Goal: Task Accomplishment & Management: Manage account settings

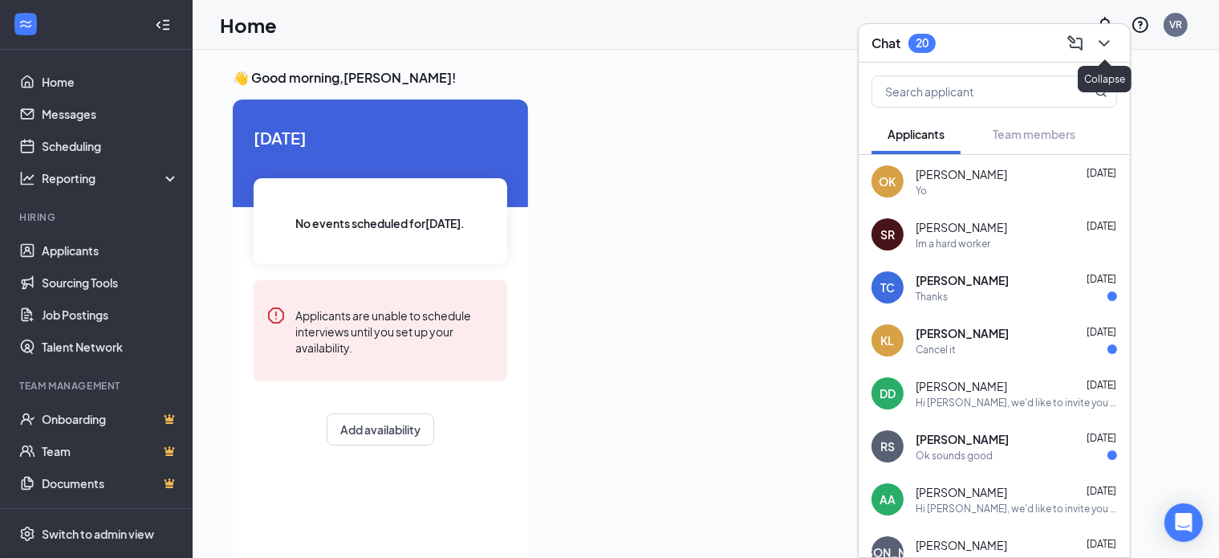
click at [1102, 51] on icon "ChevronDown" at bounding box center [1103, 43] width 19 height 19
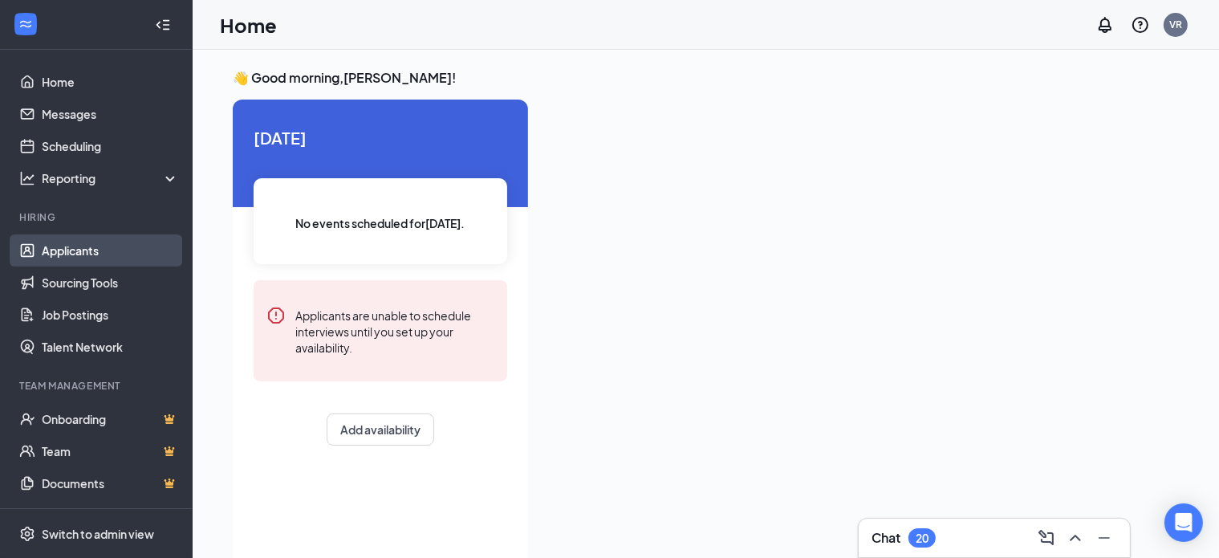
click at [97, 257] on link "Applicants" at bounding box center [110, 250] width 137 height 32
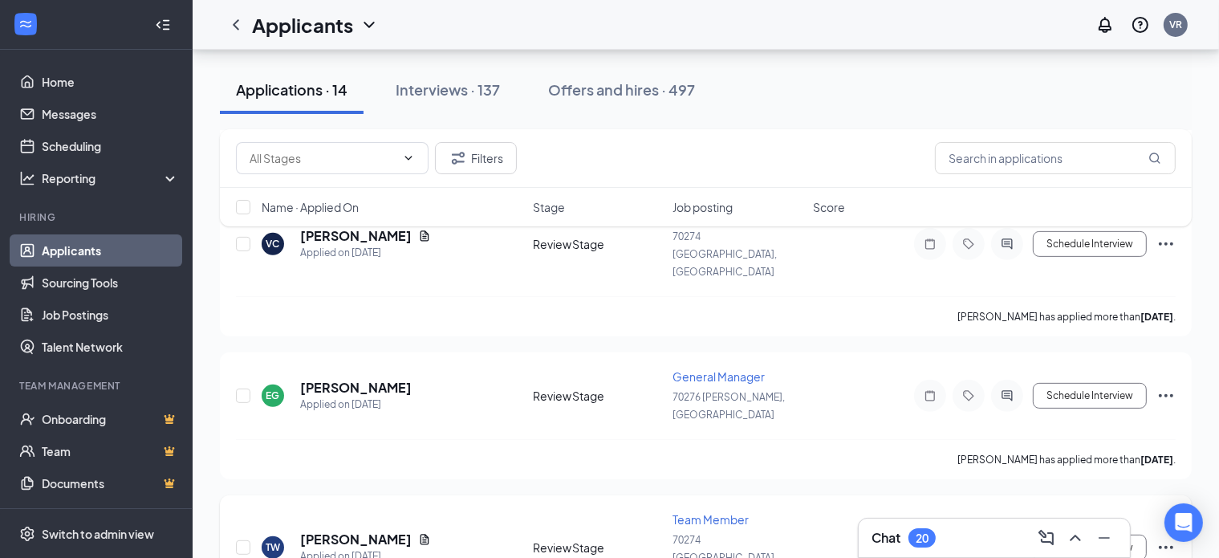
scroll to position [562, 0]
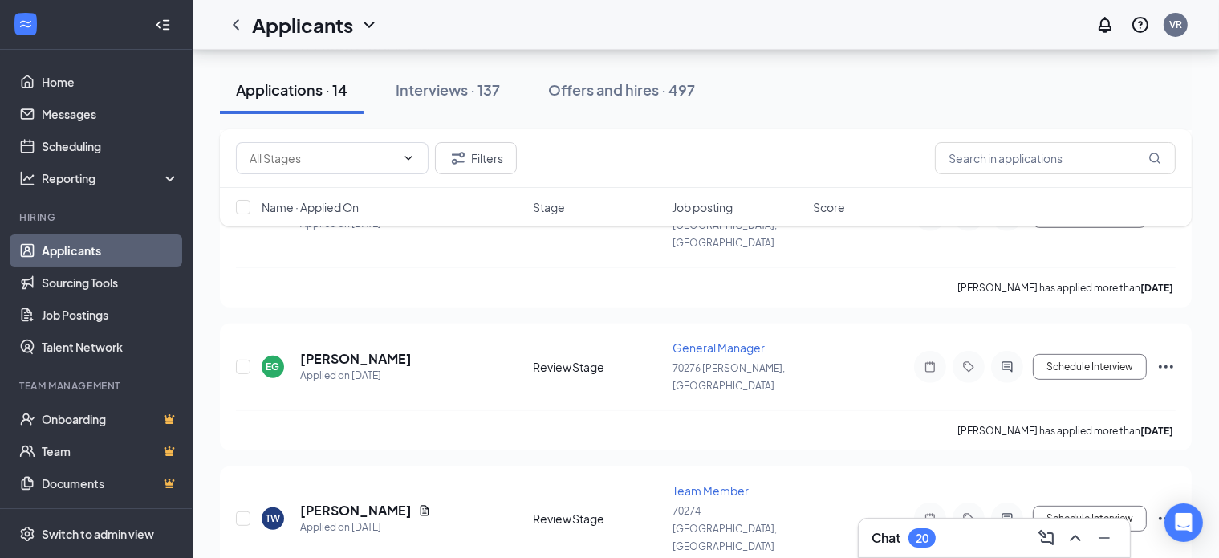
drag, startPoint x: 442, startPoint y: 99, endPoint x: 453, endPoint y: 101, distance: 11.3
click at [443, 99] on button "Interviews · 137" at bounding box center [448, 90] width 136 height 48
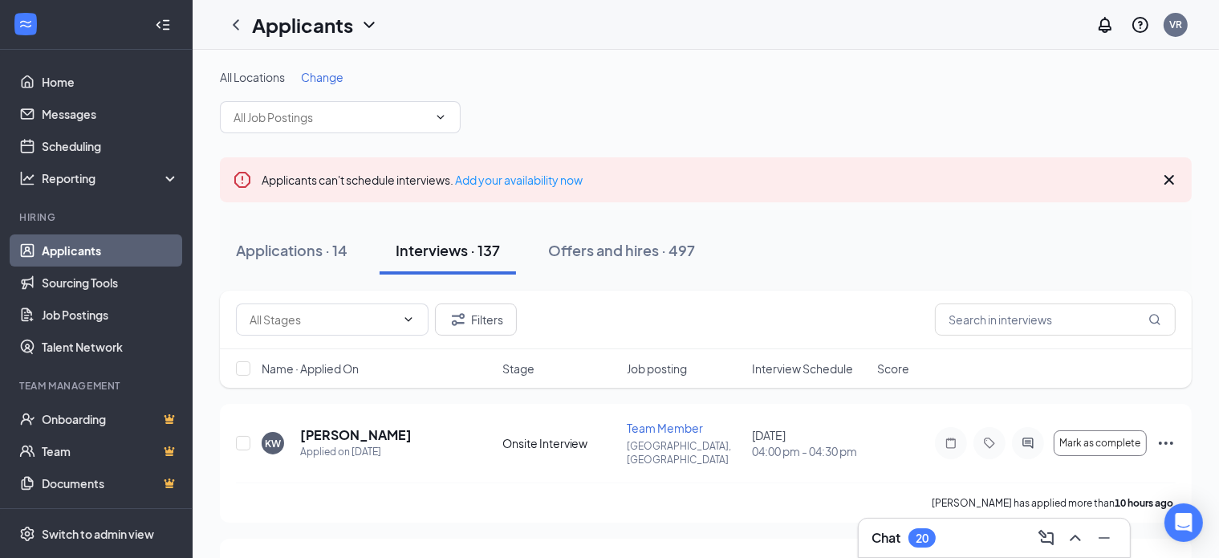
click at [1171, 173] on icon "Cross" at bounding box center [1168, 179] width 19 height 19
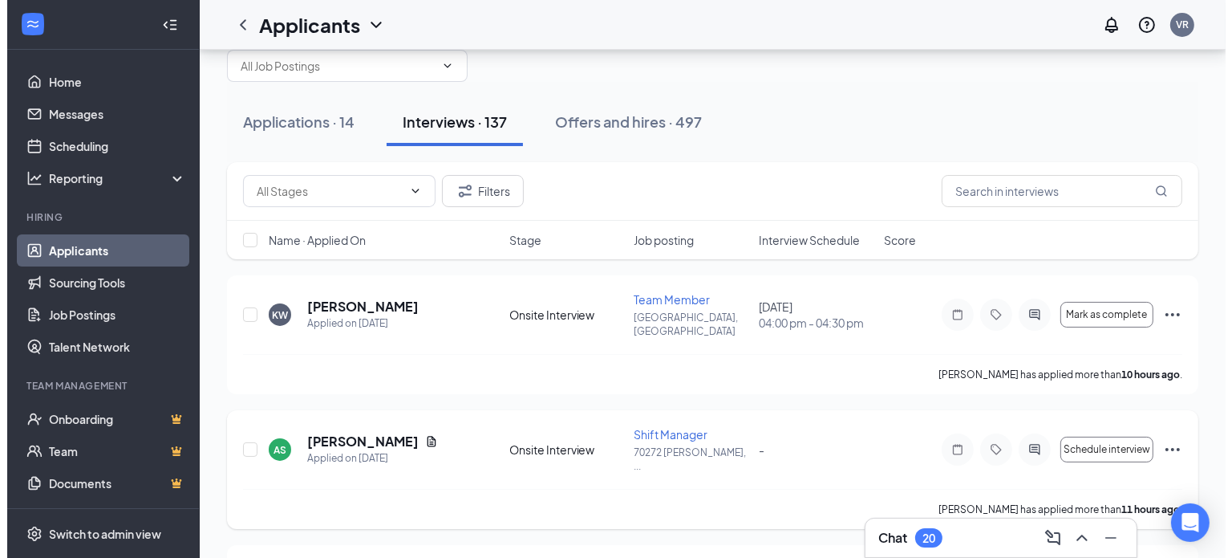
scroll to position [80, 0]
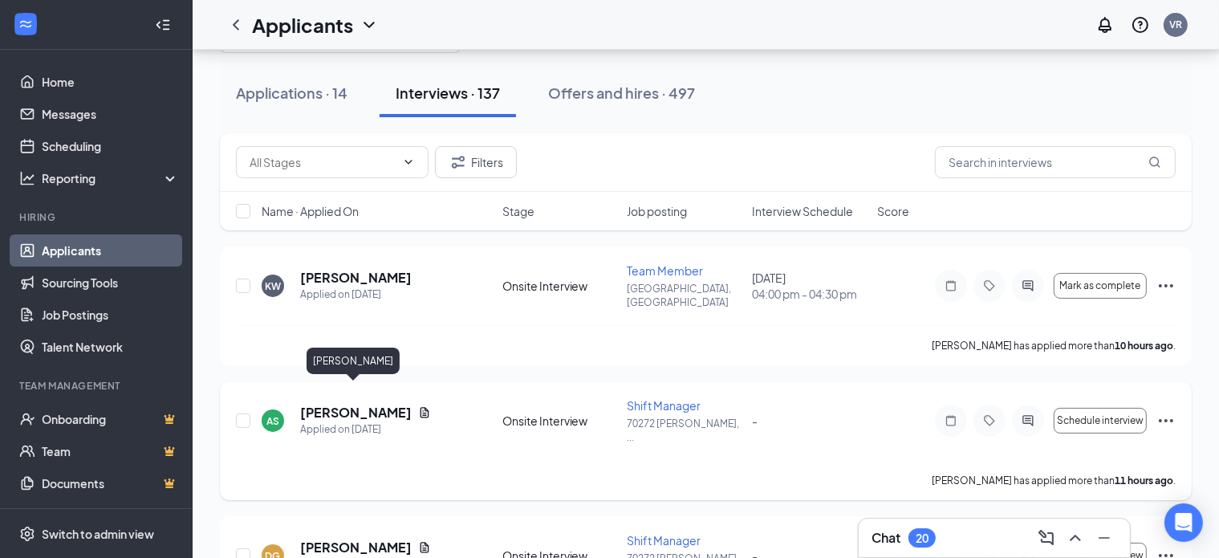
click at [321, 404] on h5 "[PERSON_NAME]" at bounding box center [356, 413] width 112 height 18
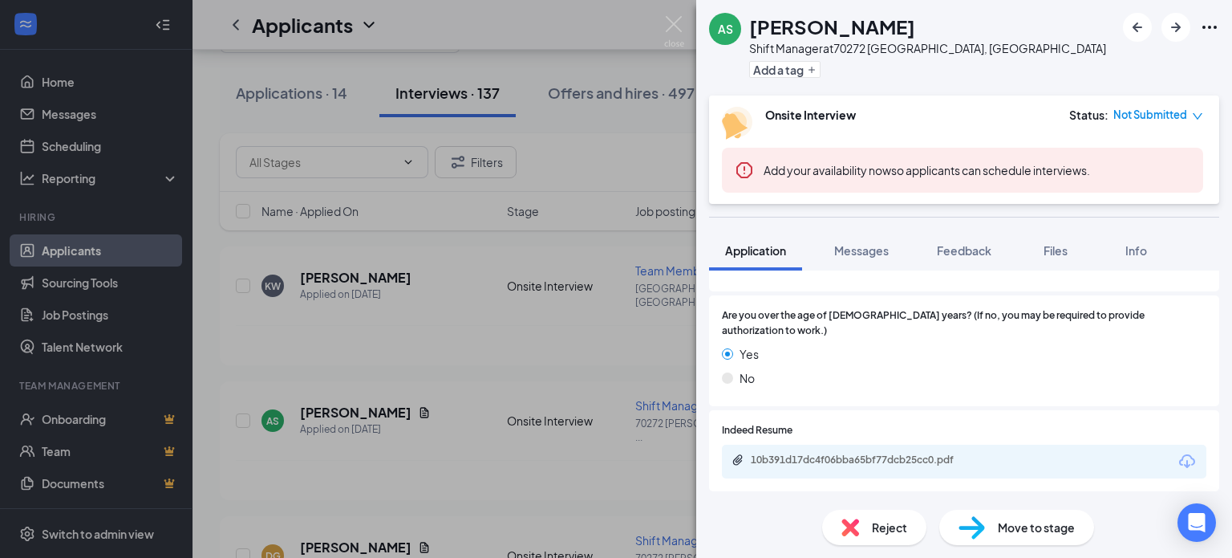
scroll to position [802, 0]
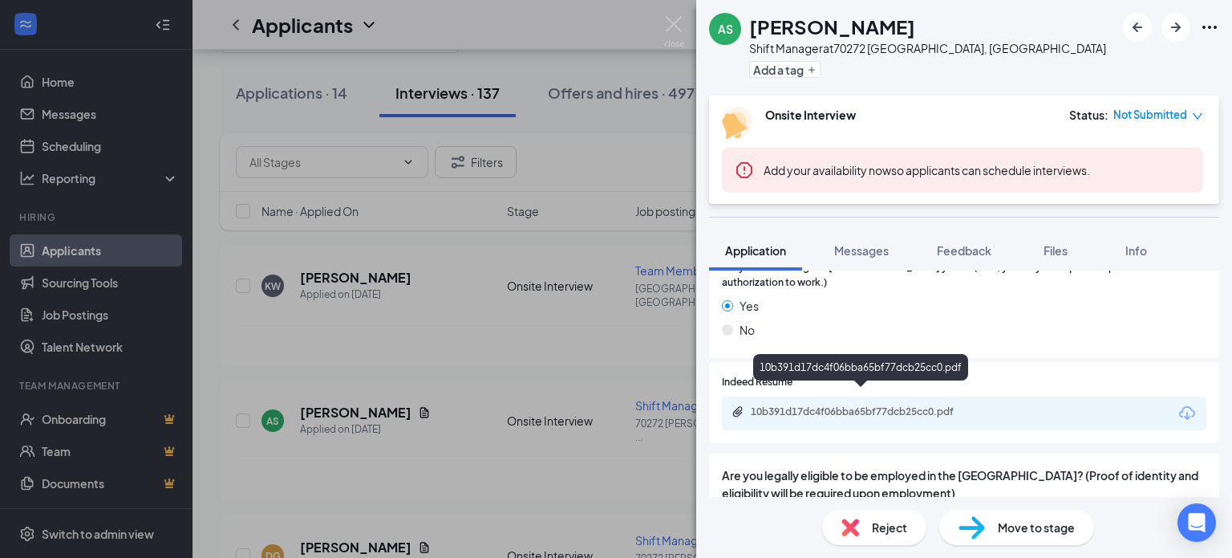
click at [815, 405] on div "10b391d17dc4f06bba65bf77dcb25cc0.pdf" at bounding box center [863, 411] width 225 height 13
click at [863, 524] on div "Reject" at bounding box center [874, 527] width 104 height 35
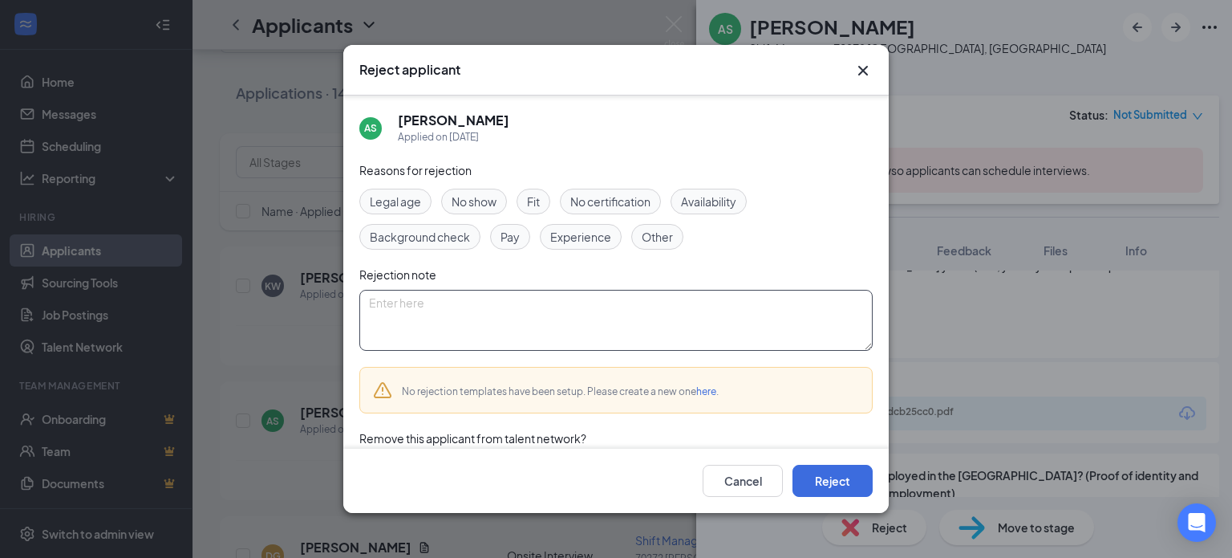
scroll to position [45, 0]
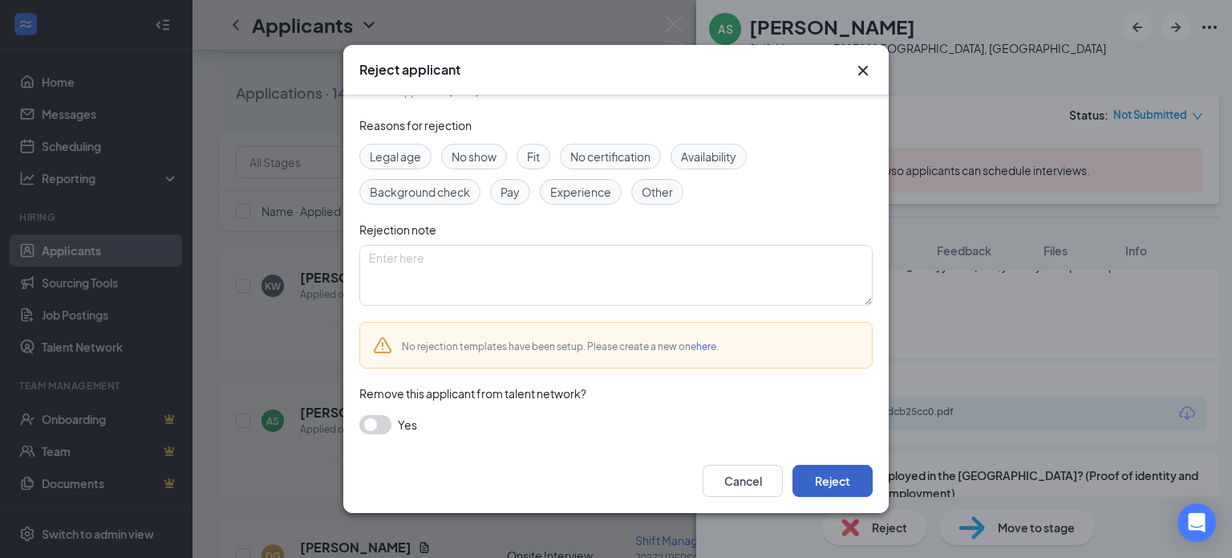
click at [847, 472] on button "Reject" at bounding box center [833, 481] width 80 height 32
click at [282, 339] on div "AS [PERSON_NAME] Shift Manager at [GEOGRAPHIC_DATA], [GEOGRAPHIC_DATA] Add a ta…" at bounding box center [616, 279] width 1232 height 558
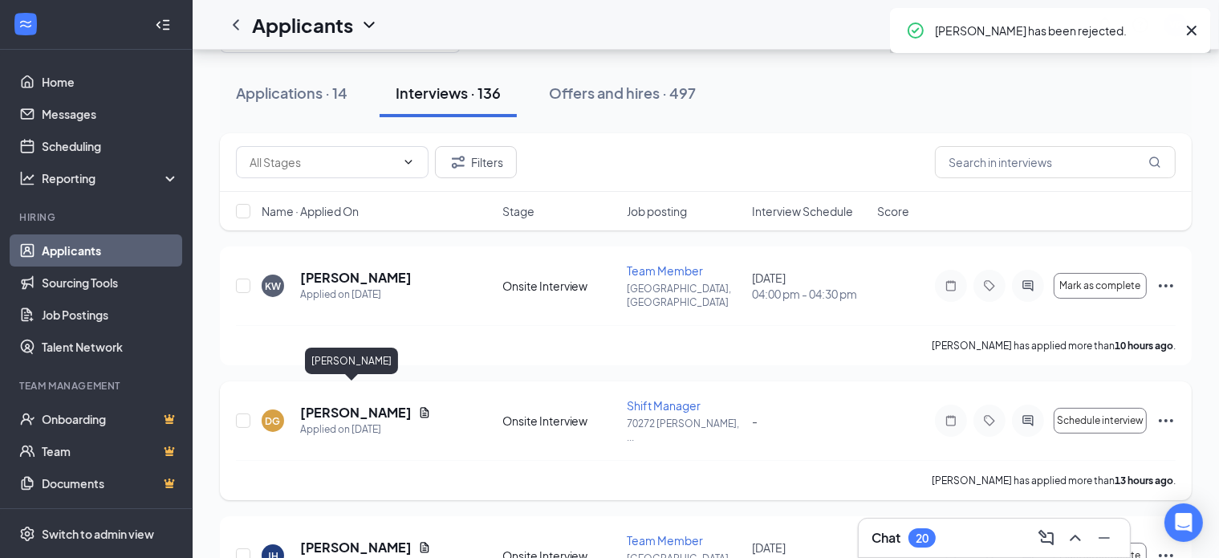
click at [352, 404] on h5 "[PERSON_NAME]" at bounding box center [356, 413] width 112 height 18
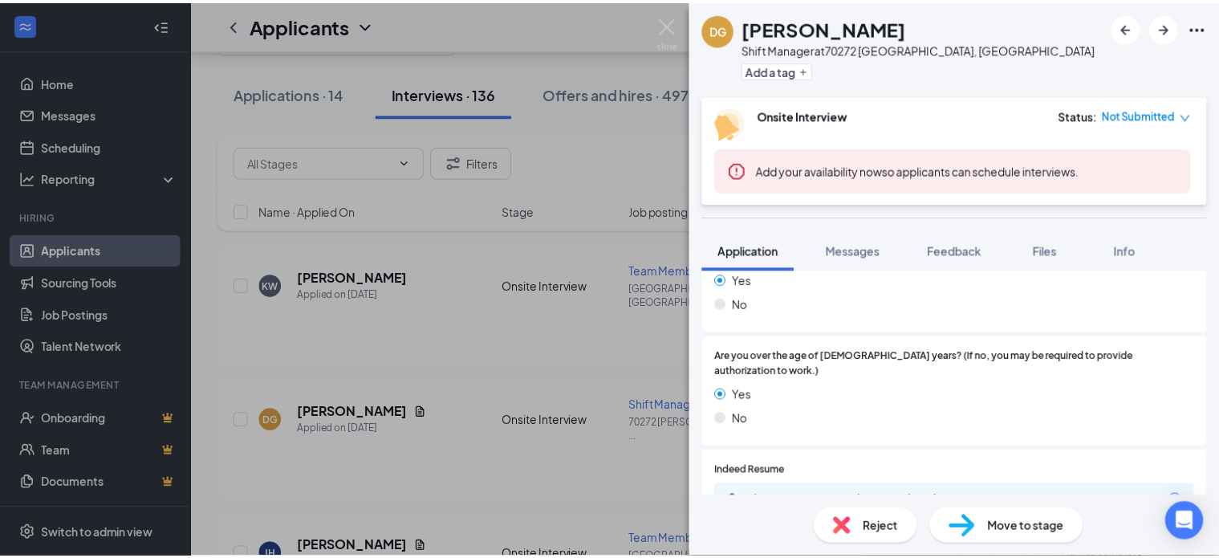
scroll to position [963, 0]
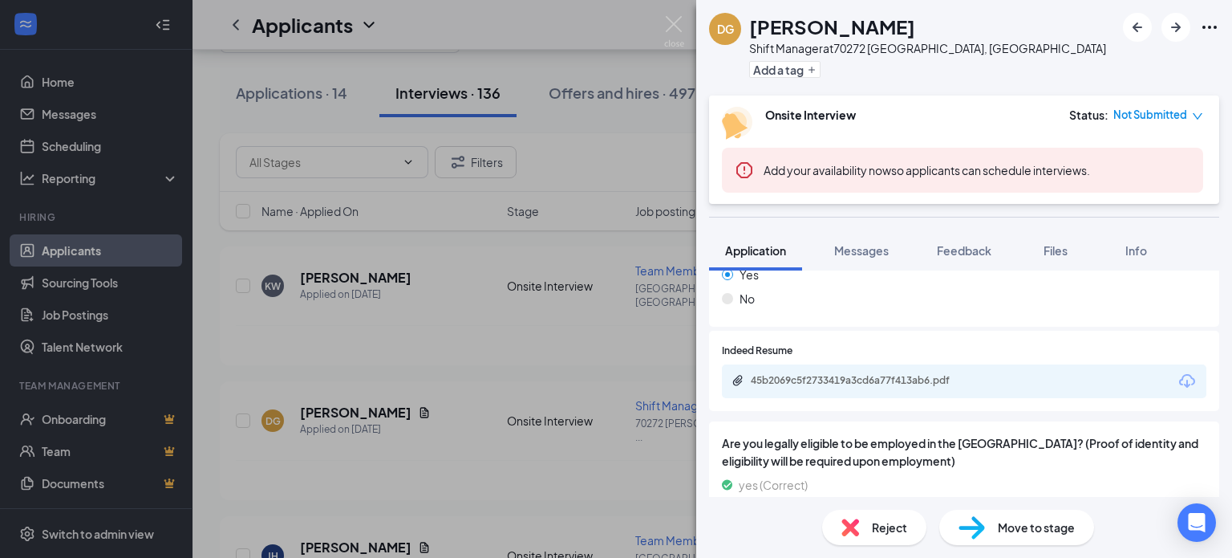
click at [831, 374] on div "45b2069c5f2733419a3cd6a77f413ab6.pdf" at bounding box center [862, 381] width 260 height 15
click at [510, 356] on div "[PERSON_NAME] [PERSON_NAME] Shift Manager at [GEOGRAPHIC_DATA], [GEOGRAPHIC_DAT…" at bounding box center [616, 279] width 1232 height 558
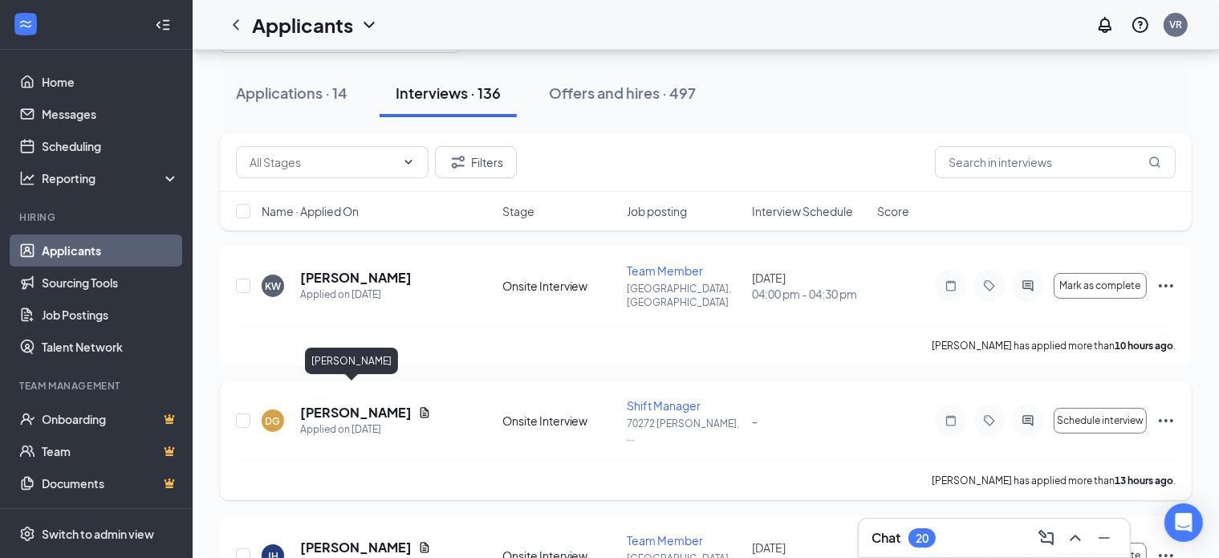
click at [322, 404] on h5 "[PERSON_NAME]" at bounding box center [356, 413] width 112 height 18
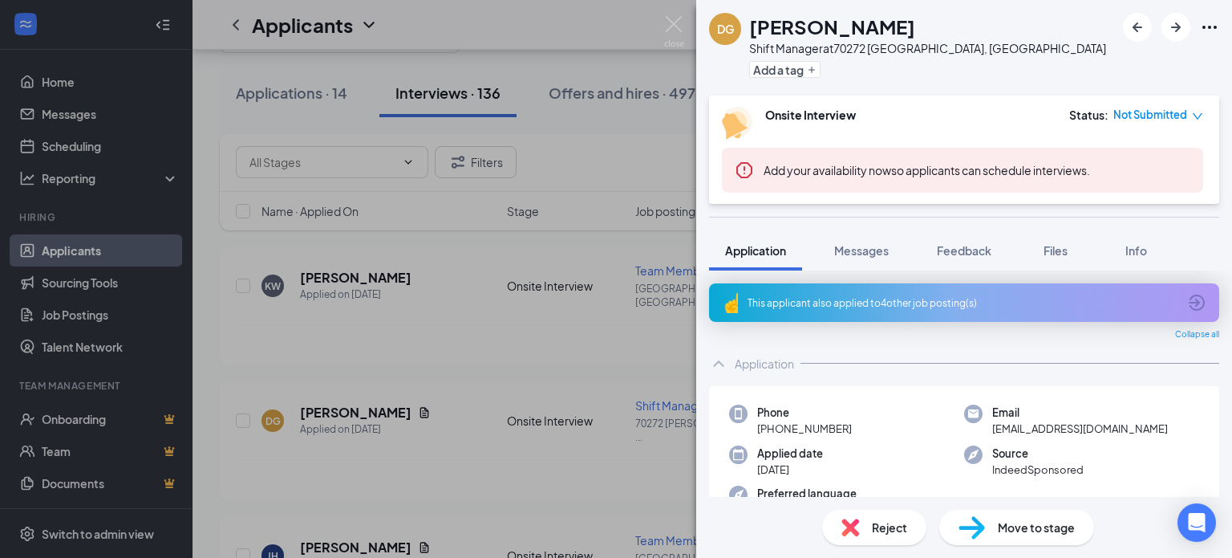
click at [908, 528] on div "Reject" at bounding box center [874, 527] width 104 height 35
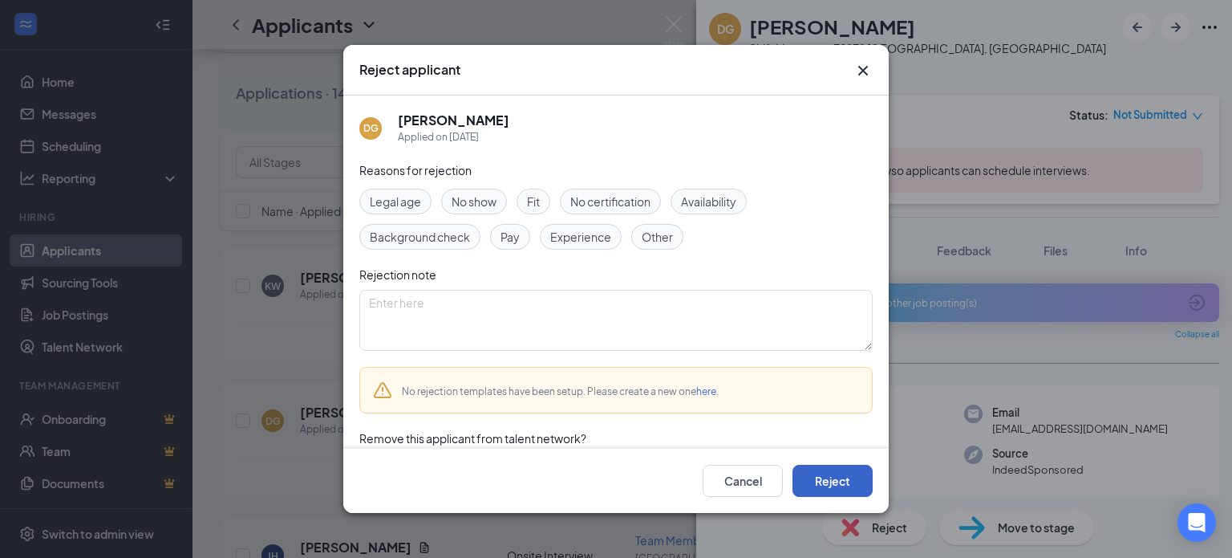
click at [844, 485] on button "Reject" at bounding box center [833, 481] width 80 height 32
click at [296, 336] on div "[PERSON_NAME] [PERSON_NAME] Shift Manager at [GEOGRAPHIC_DATA], [GEOGRAPHIC_DAT…" at bounding box center [616, 279] width 1232 height 558
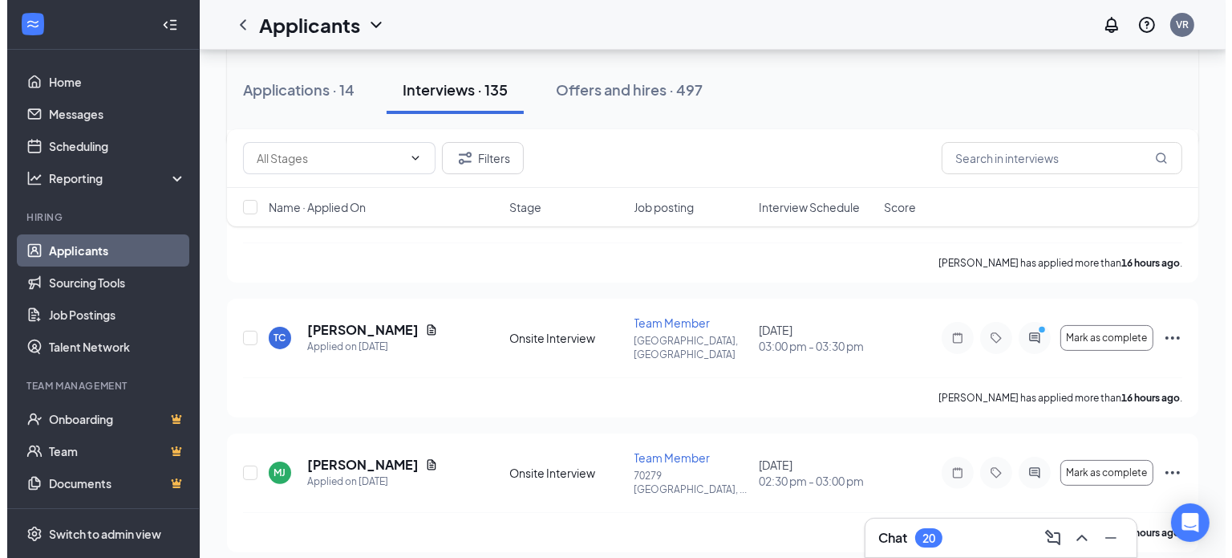
scroll to position [401, 0]
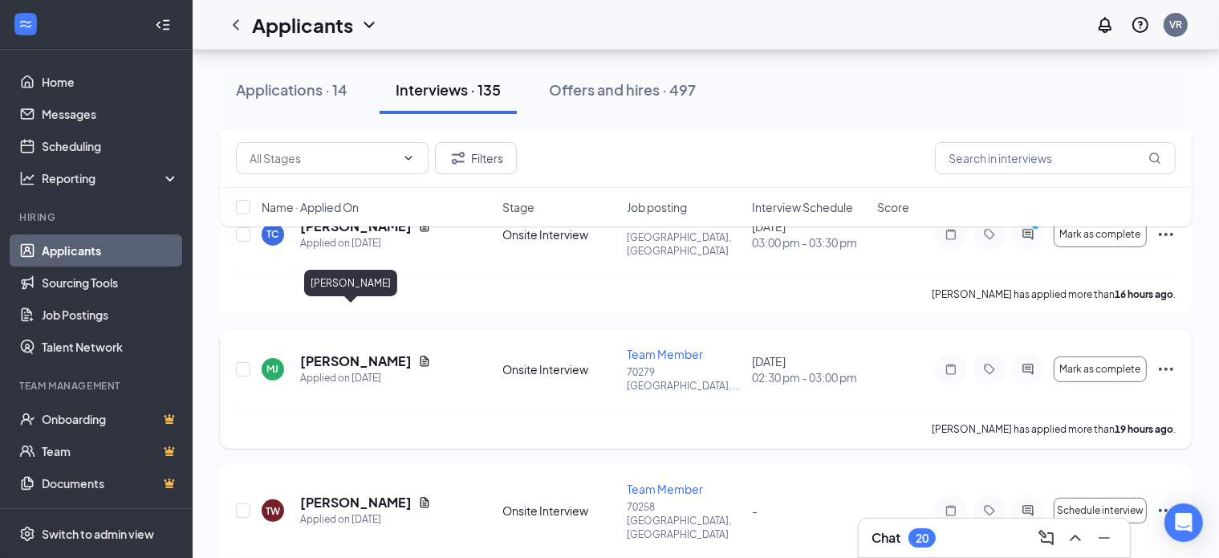
click at [332, 352] on h5 "[PERSON_NAME]" at bounding box center [356, 361] width 112 height 18
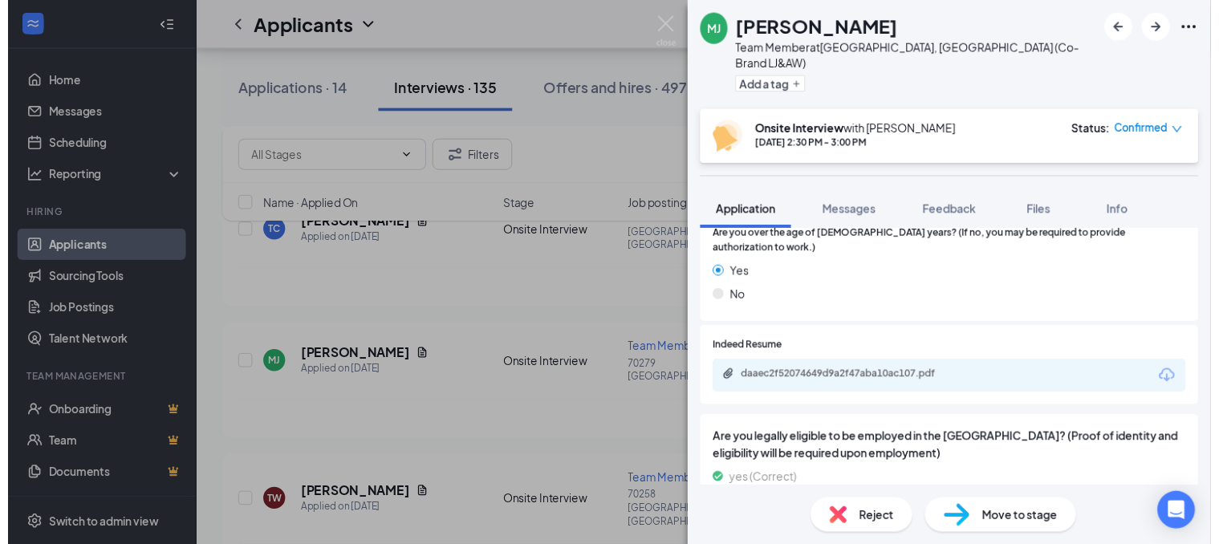
scroll to position [883, 0]
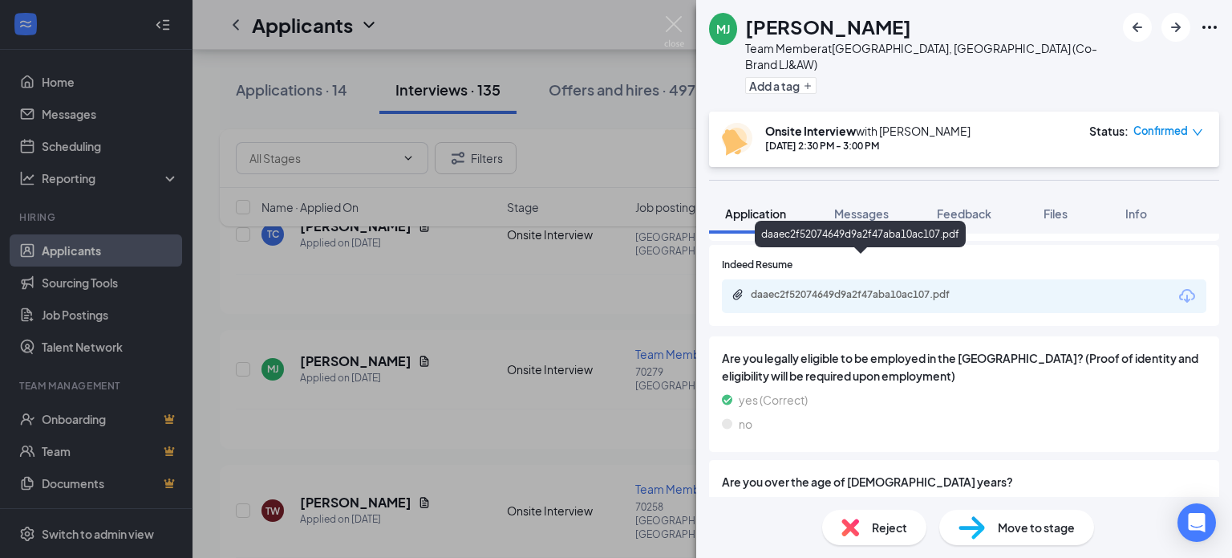
click at [834, 288] on div "daaec2f52074649d9a2f47aba10ac107.pdf" at bounding box center [863, 294] width 225 height 13
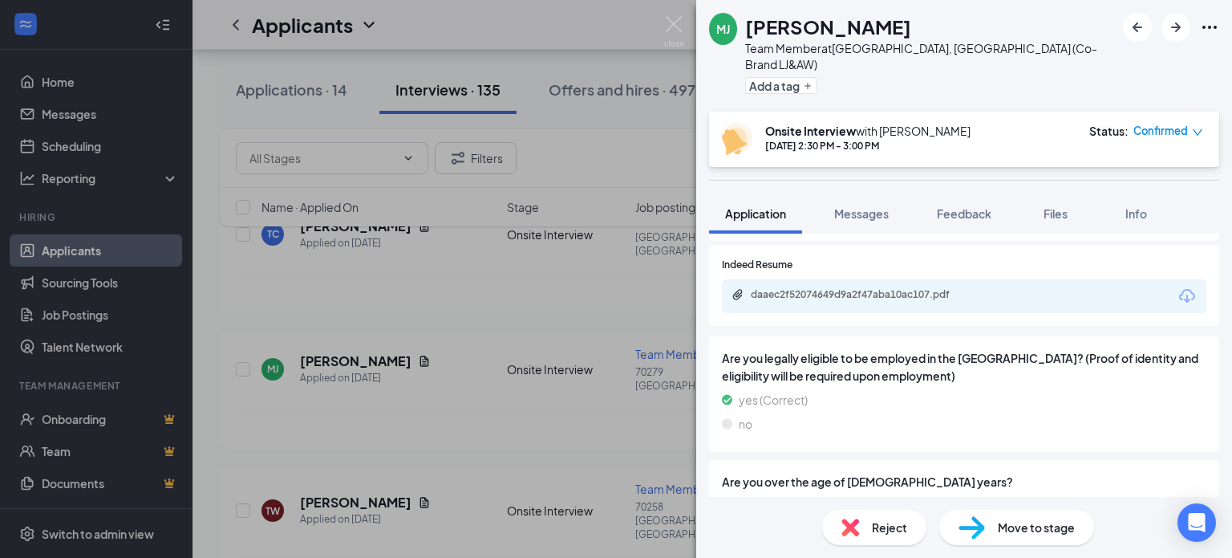
click at [323, 254] on div "[PERSON_NAME] Team Member at [GEOGRAPHIC_DATA], [GEOGRAPHIC_DATA] (Co-Brand LJ&…" at bounding box center [616, 279] width 1232 height 558
